Goal: Navigation & Orientation: Find specific page/section

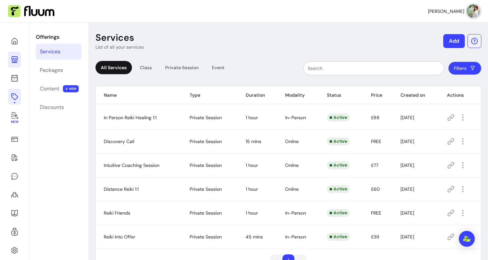
scroll to position [23, 0]
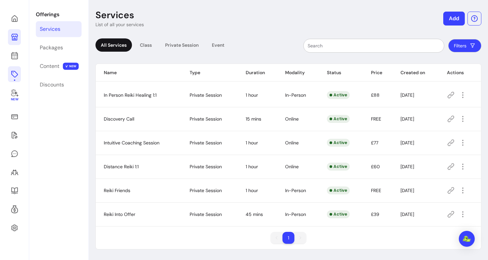
click at [15, 32] on link at bounding box center [14, 37] width 13 height 16
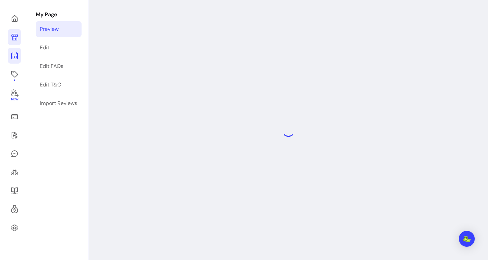
click at [17, 53] on icon at bounding box center [14, 29] width 112 height 94
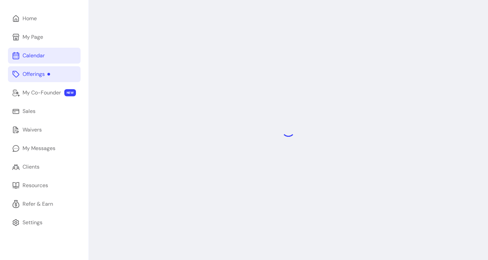
click at [42, 70] on link "Offerings" at bounding box center [44, 74] width 73 height 16
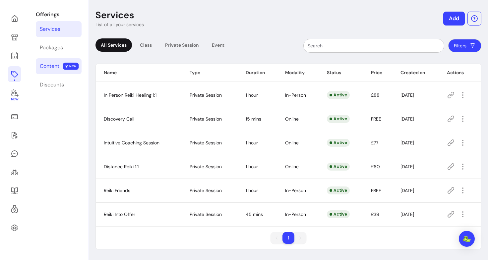
click at [64, 65] on span "NEW" at bounding box center [71, 66] width 16 height 7
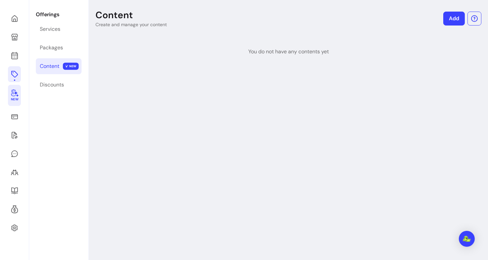
click at [16, 94] on icon at bounding box center [15, 93] width 8 height 8
